Goal: Find specific page/section: Find specific page/section

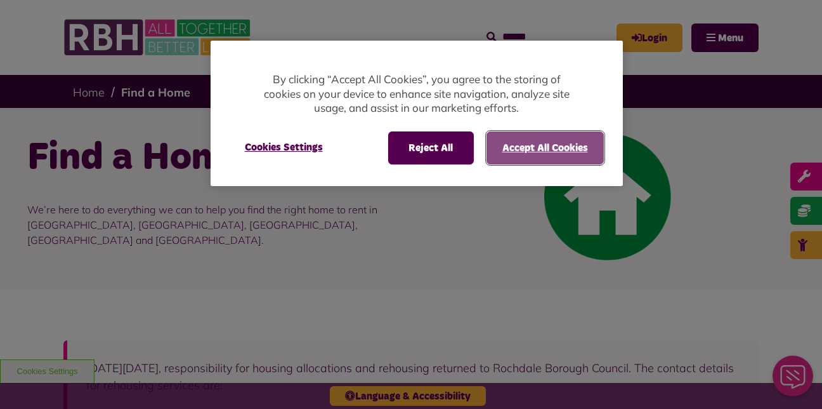
click at [547, 147] on button "Accept All Cookies" at bounding box center [545, 147] width 117 height 33
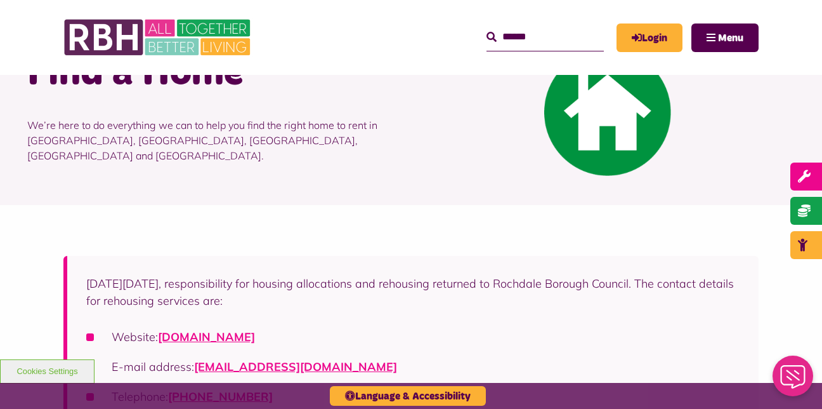
scroll to position [101, 0]
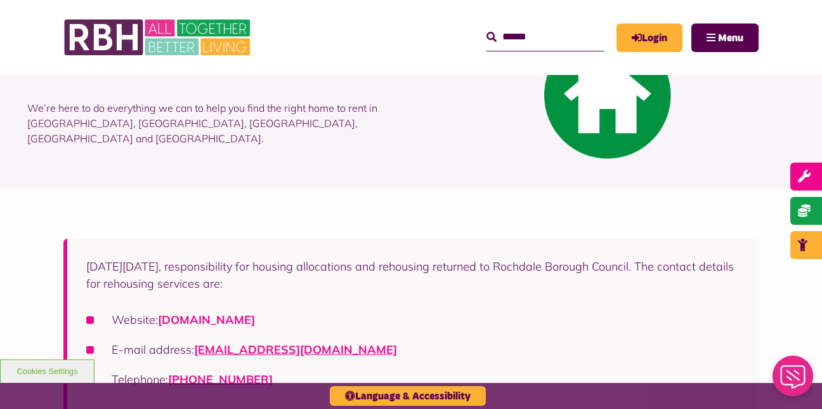
click at [255, 318] on link "[DOMAIN_NAME]" at bounding box center [206, 319] width 97 height 15
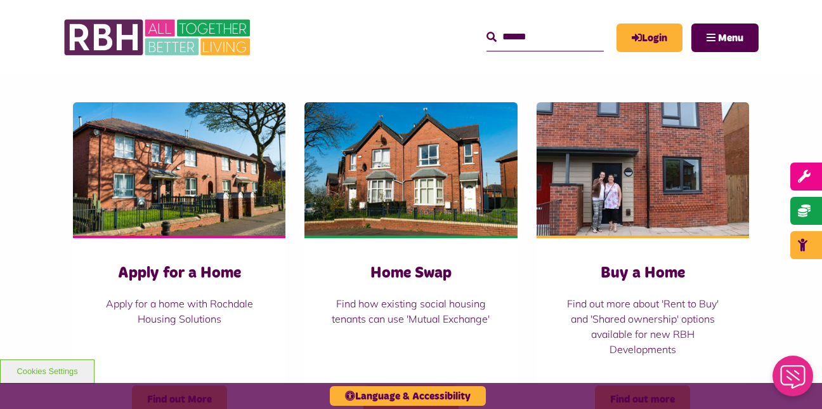
scroll to position [440, 0]
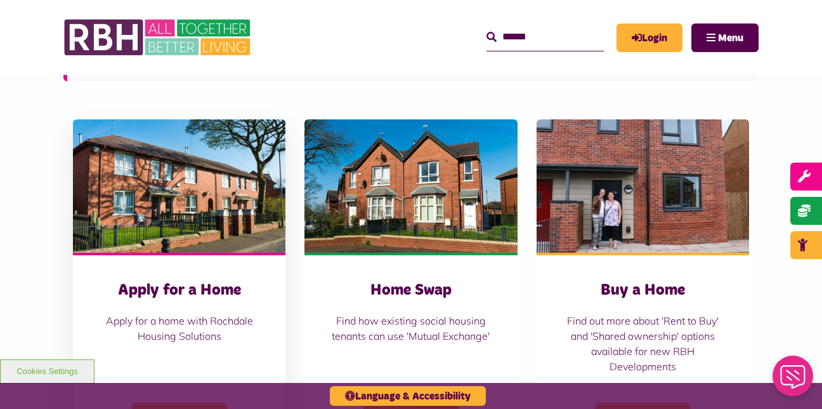
click at [187, 289] on h3 "Apply for a Home" at bounding box center [179, 290] width 162 height 20
click at [193, 291] on h3 "Apply for a Home" at bounding box center [179, 290] width 162 height 20
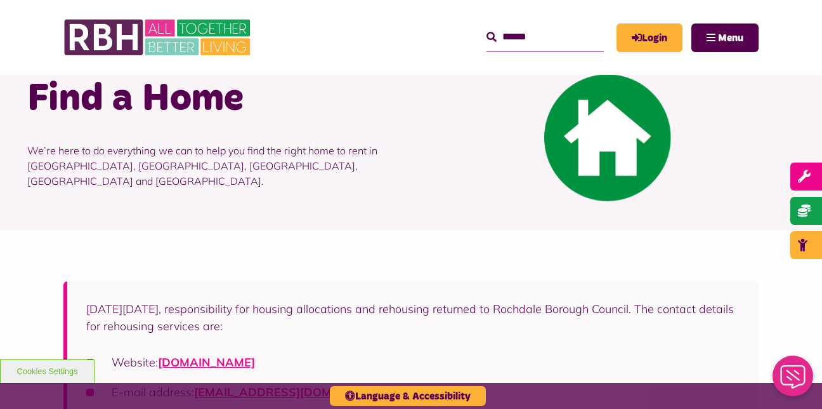
scroll to position [0, 0]
